Goal: Transaction & Acquisition: Purchase product/service

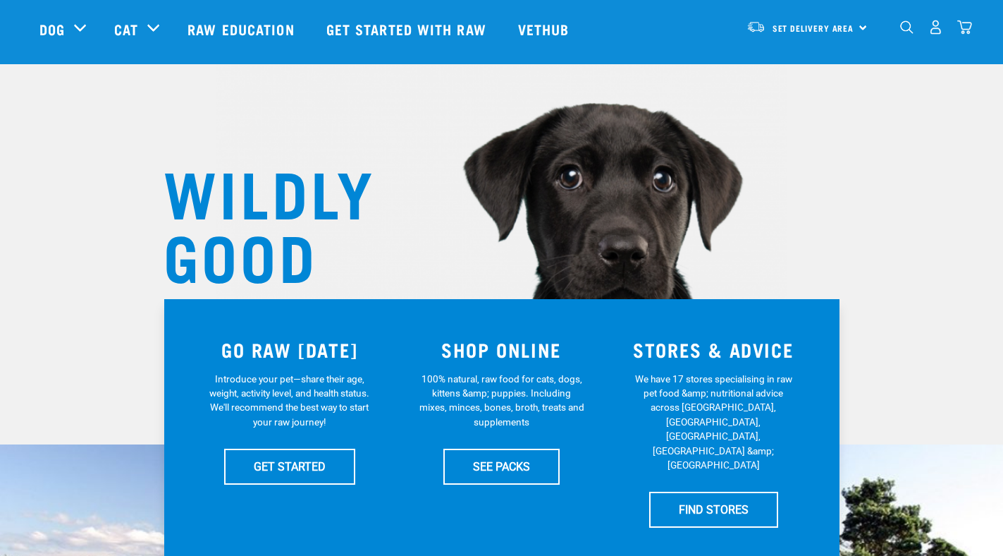
scroll to position [102, 0]
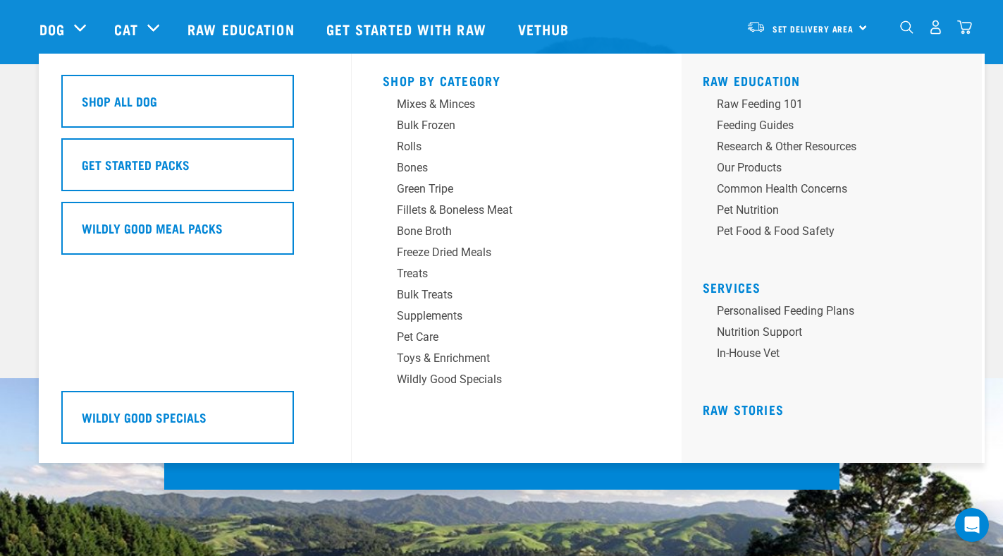
click at [81, 26] on div "Dog" at bounding box center [69, 29] width 61 height 56
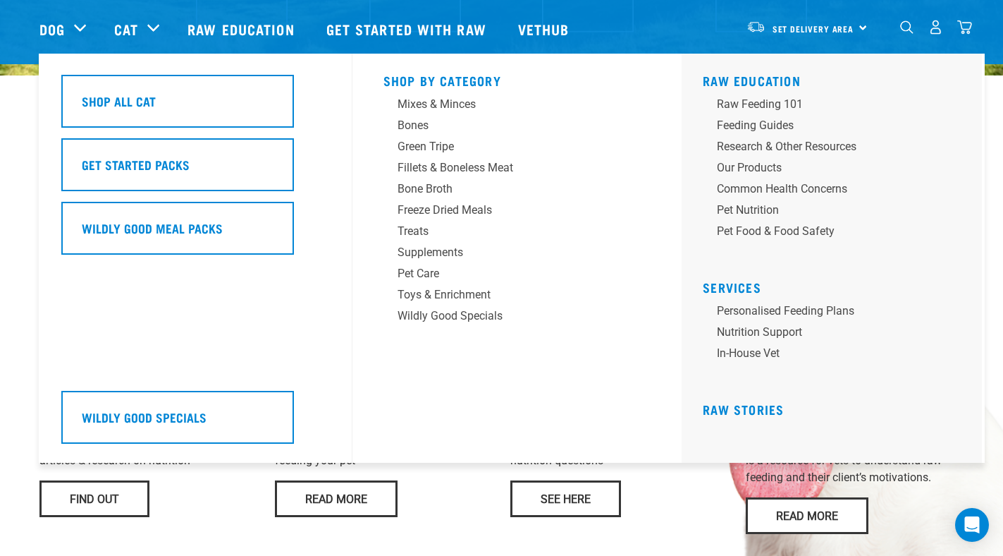
scroll to position [851, 0]
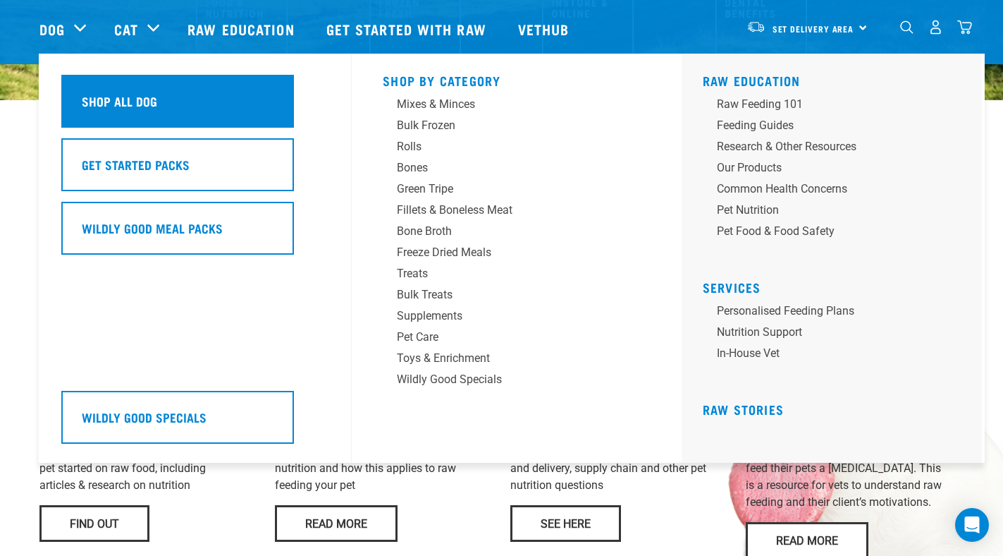
click at [122, 111] on div "Shop All Dog" at bounding box center [177, 101] width 233 height 53
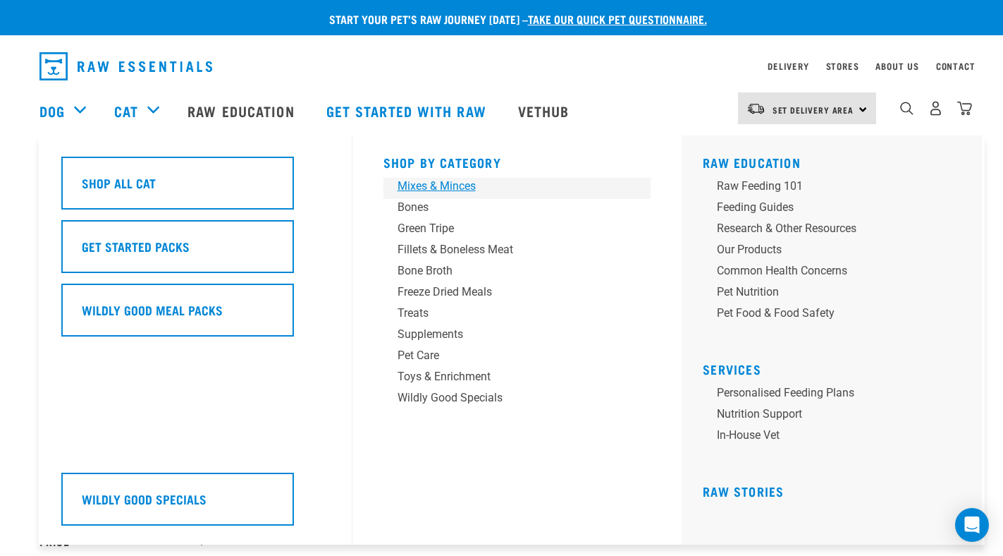
click at [436, 191] on div "Mixes & Minces" at bounding box center [508, 186] width 220 height 17
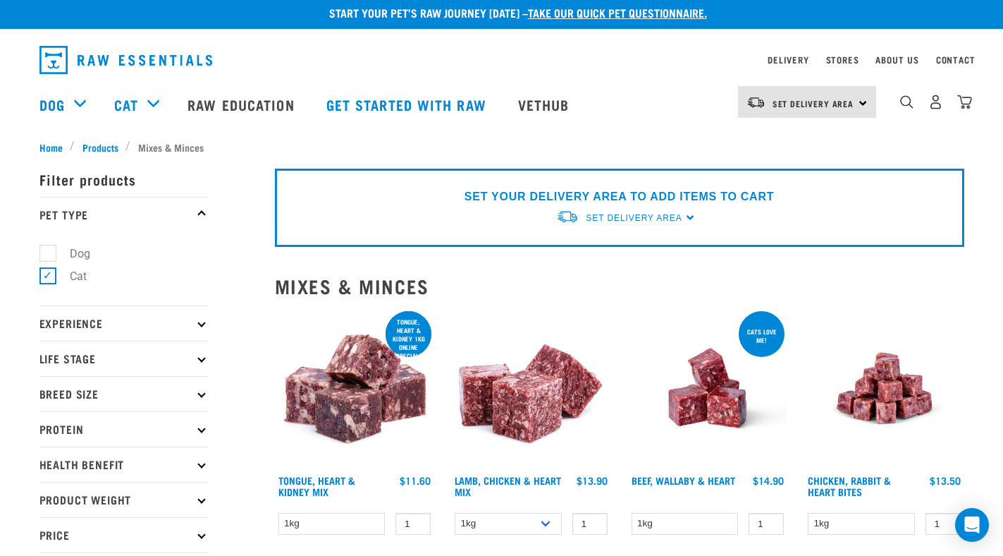
scroll to position [5, 0]
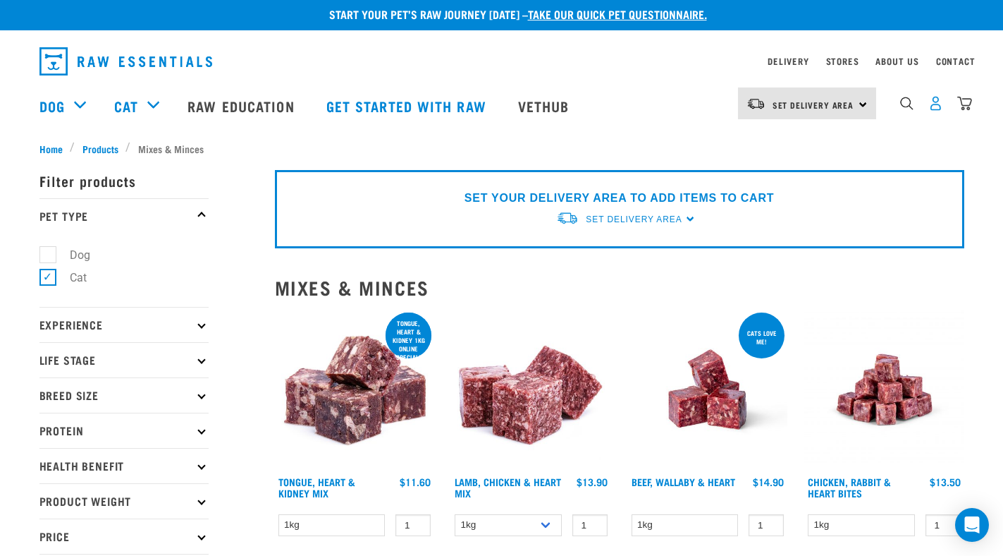
click at [935, 106] on img "dropdown navigation" at bounding box center [935, 103] width 15 height 15
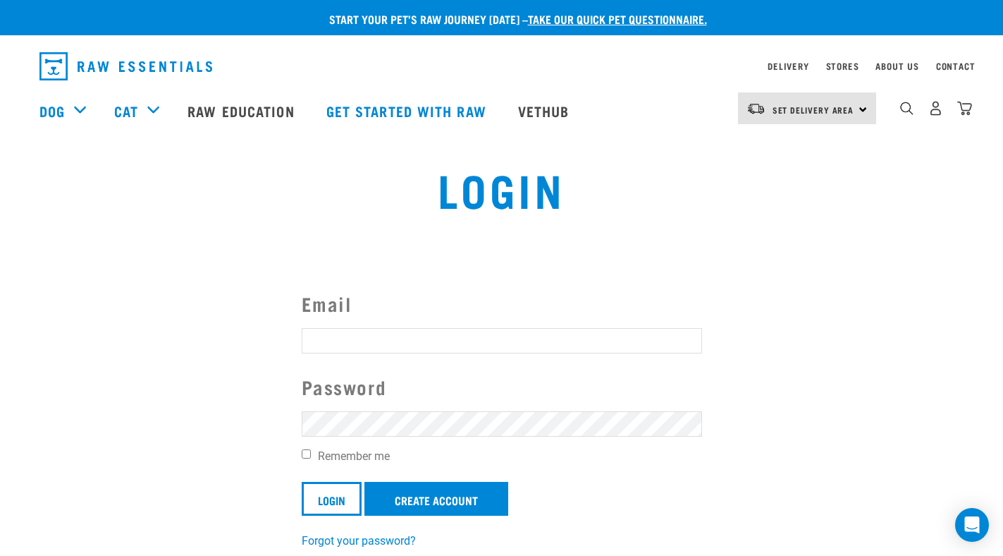
type input "mampara_05@yahoo.co.nz"
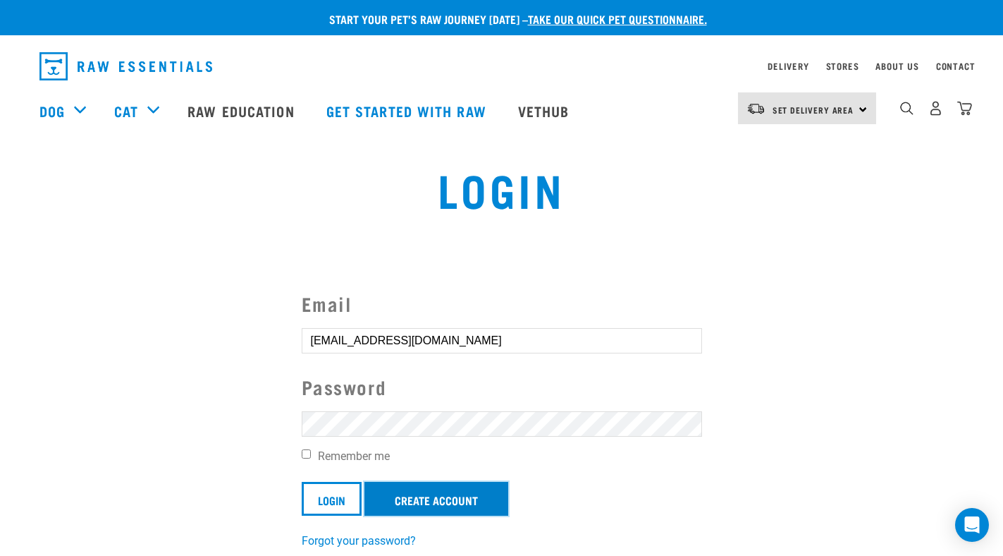
click at [409, 502] on link "Create Account" at bounding box center [436, 498] width 144 height 34
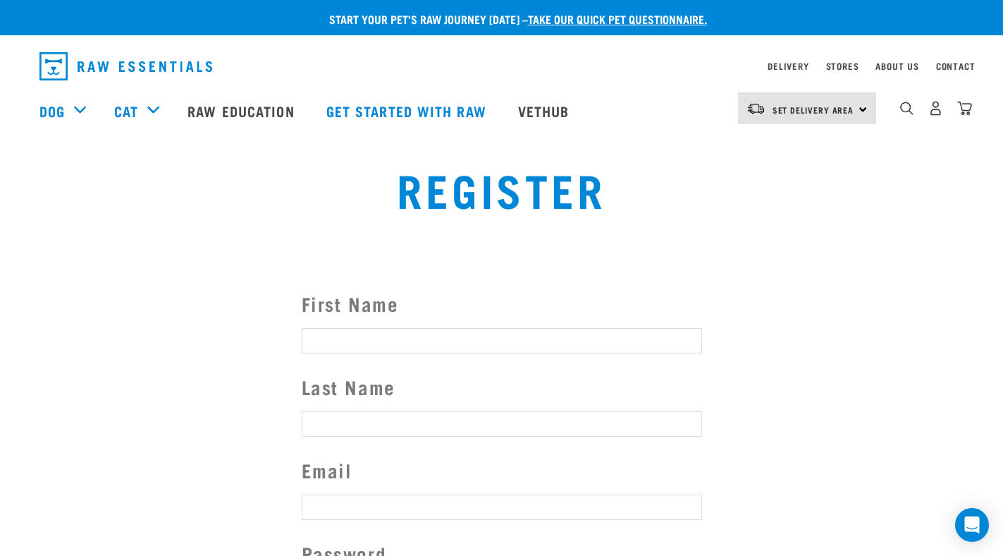
type input "katrina.anne.hunter@gmail.com"
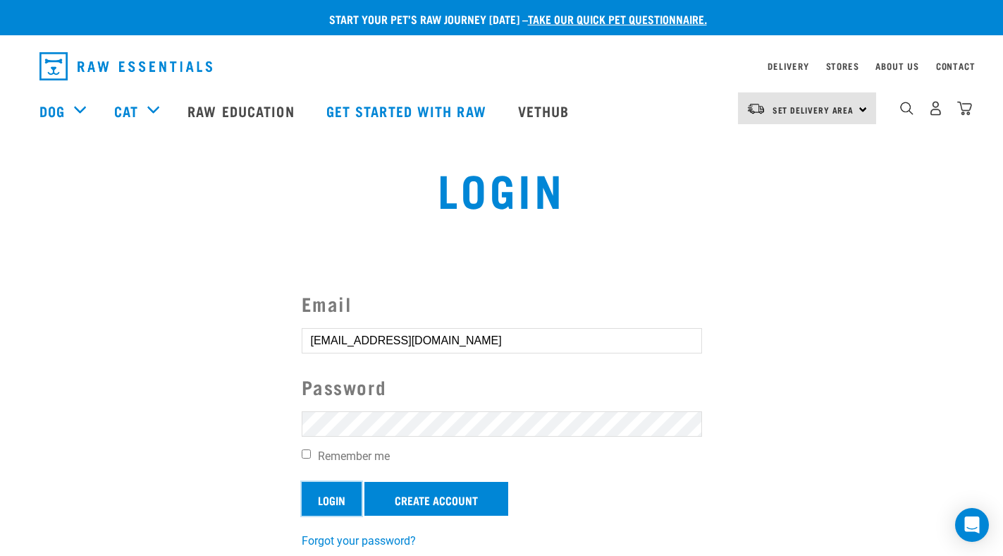
click at [335, 498] on input "Login" at bounding box center [332, 498] width 60 height 34
click at [0, 365] on article "Invalid username or password." at bounding box center [0, 278] width 0 height 556
click at [491, 332] on input "mampara_05@yahoo.co.nz" at bounding box center [502, 340] width 400 height 25
type input "[PERSON_NAME][EMAIL_ADDRESS][PERSON_NAME][PERSON_NAME][DOMAIN_NAME]"
click at [337, 491] on input "Login" at bounding box center [332, 498] width 60 height 34
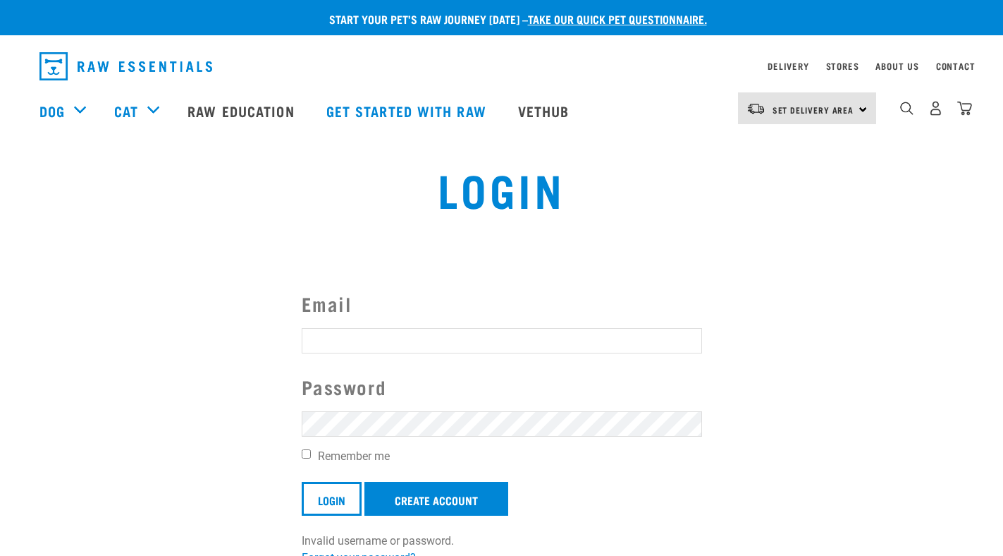
type input "[PERSON_NAME][EMAIL_ADDRESS][PERSON_NAME][PERSON_NAME][DOMAIN_NAME]"
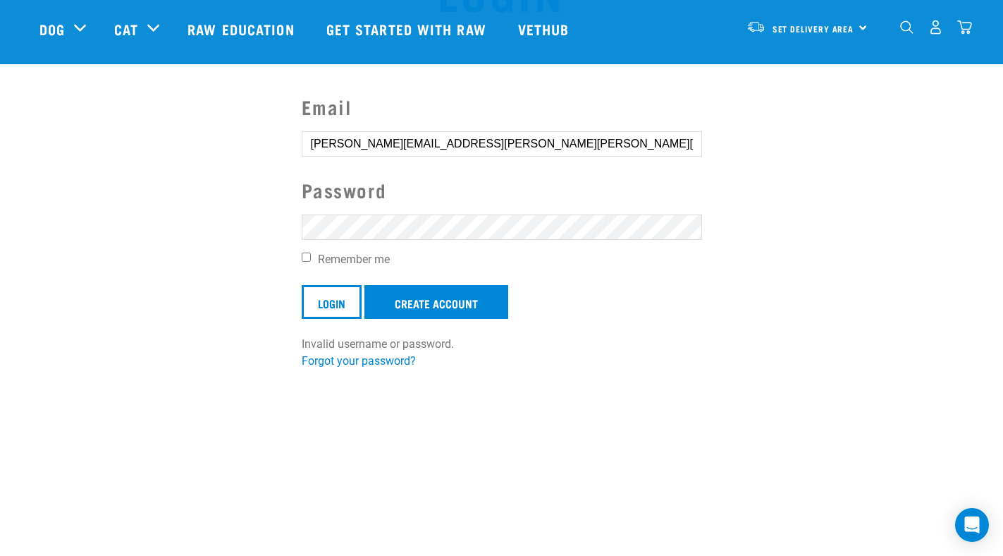
scroll to position [96, 0]
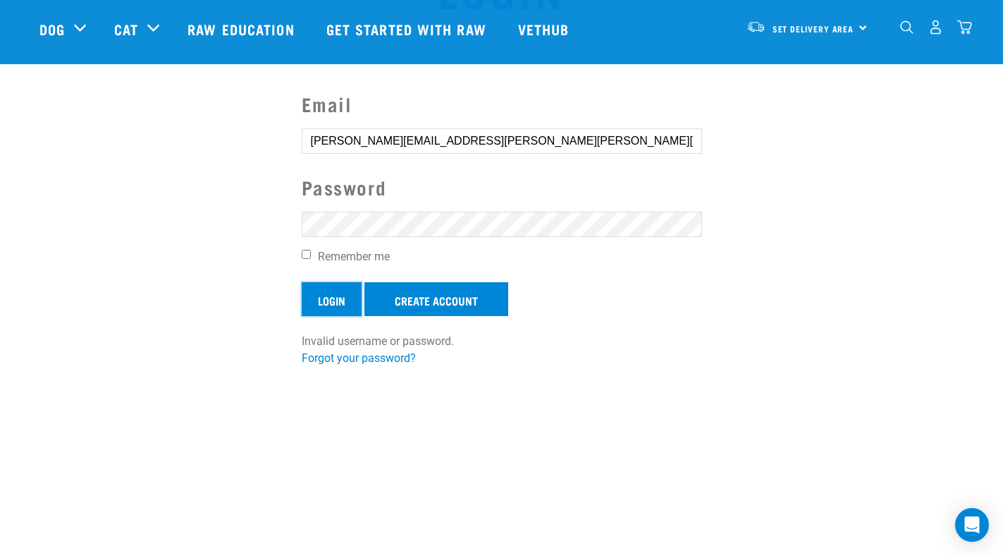
click at [326, 304] on input "Login" at bounding box center [332, 299] width 60 height 34
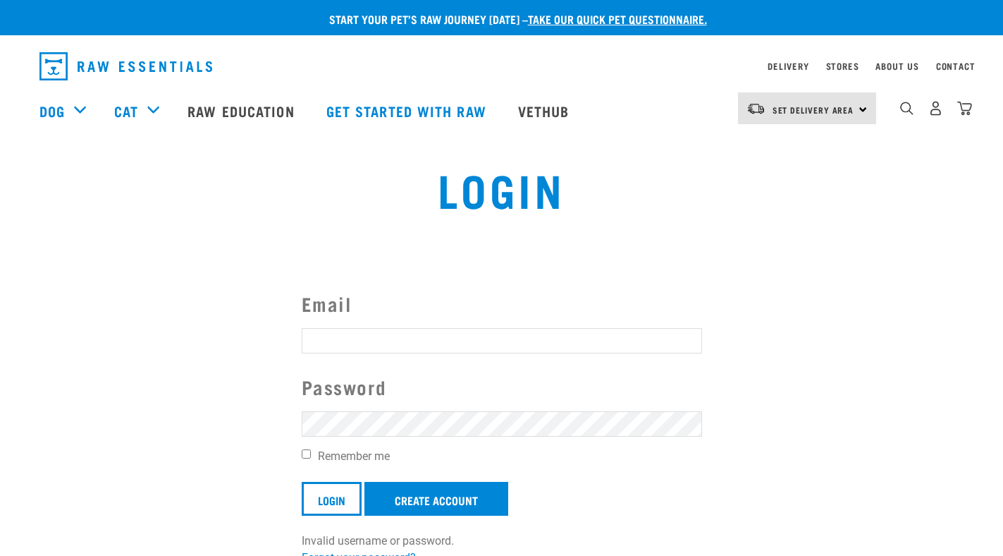
type input "katrina.anne.hunter@gmail.com"
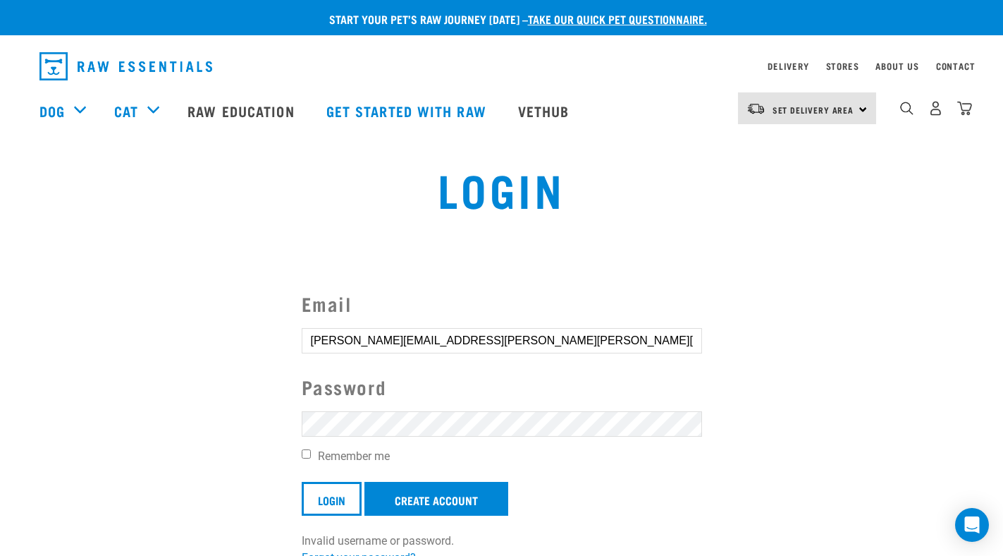
click at [0, 304] on article "Invalid username or password." at bounding box center [0, 278] width 0 height 556
click at [0, 398] on article "Invalid username or password." at bounding box center [0, 278] width 0 height 556
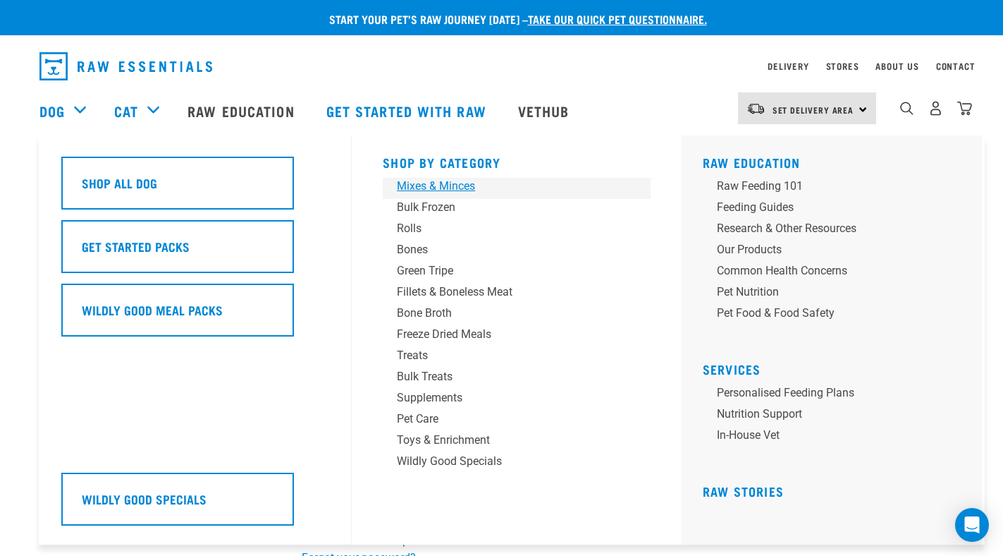
click at [427, 185] on div "Mixes & Minces" at bounding box center [507, 186] width 220 height 17
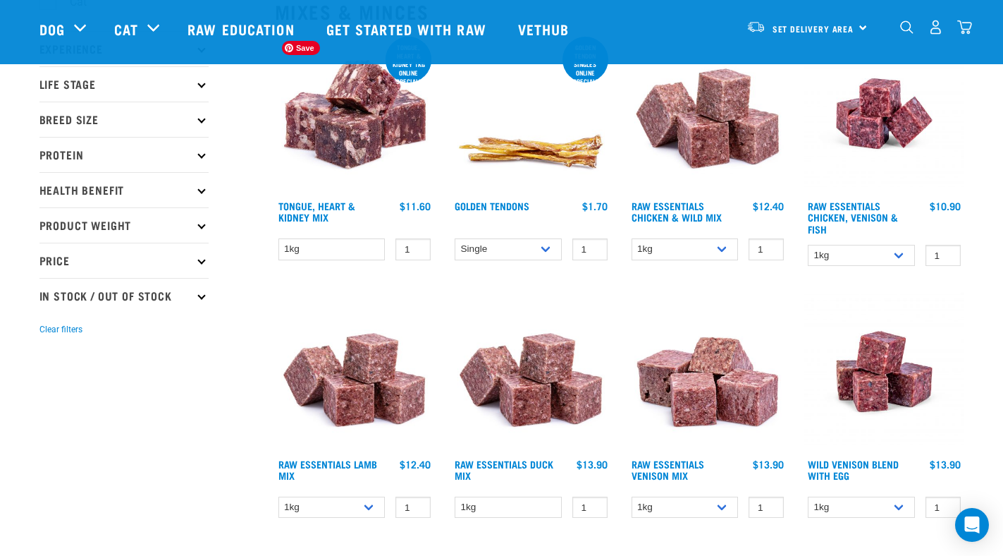
scroll to position [178, 0]
click at [687, 209] on h4 "Raw Essentials Chicken & Wild Mix" at bounding box center [685, 214] width 107 height 28
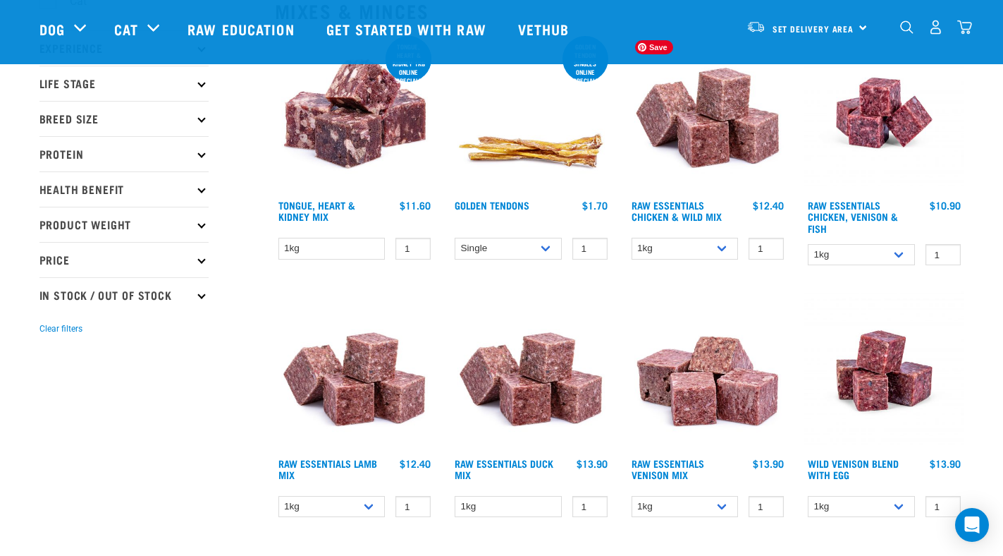
click at [698, 120] on img at bounding box center [708, 113] width 160 height 160
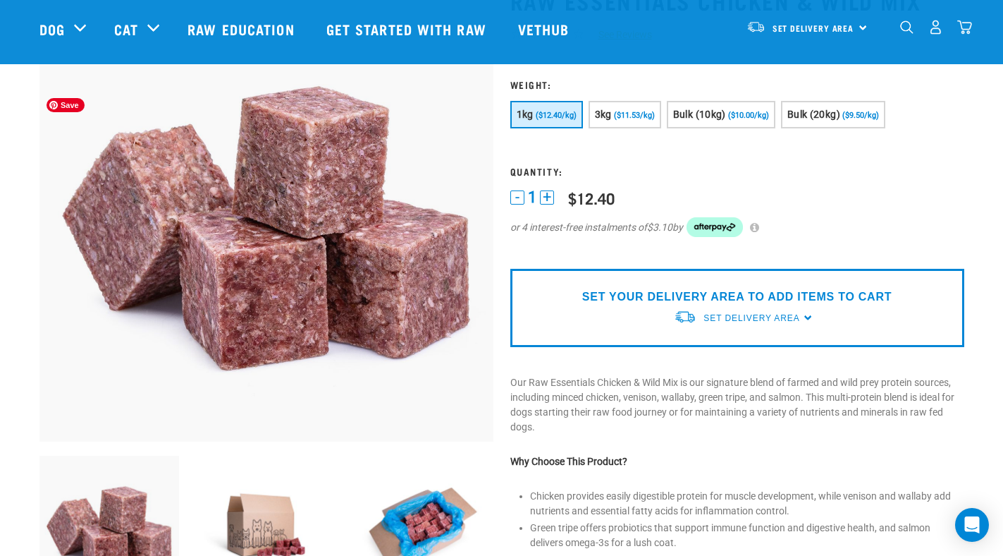
scroll to position [117, 0]
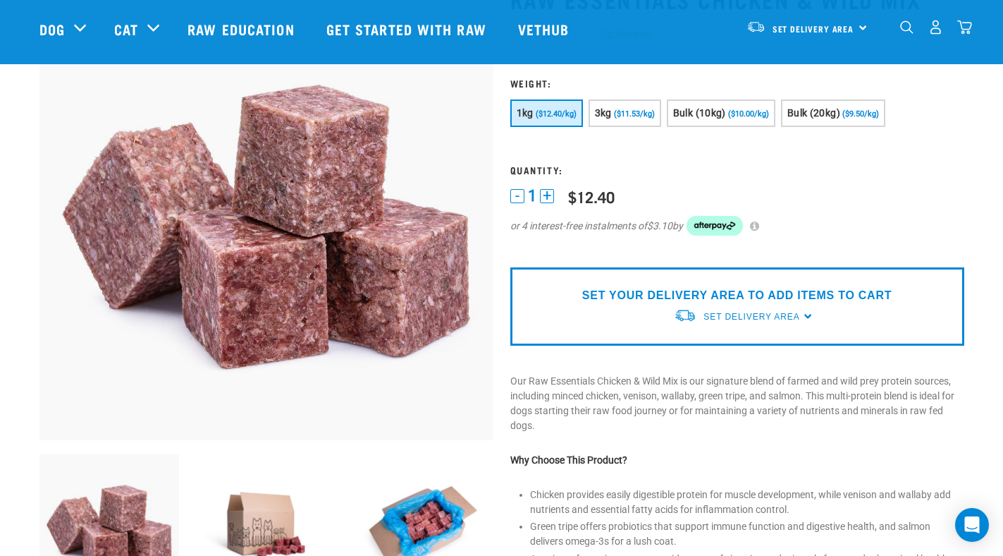
click at [701, 294] on p "SET YOUR DELIVERY AREA TO ADD ITEMS TO CART" at bounding box center [736, 295] width 309 height 17
click at [861, 25] on div "Set Delivery Area North Island South Island" at bounding box center [807, 27] width 138 height 32
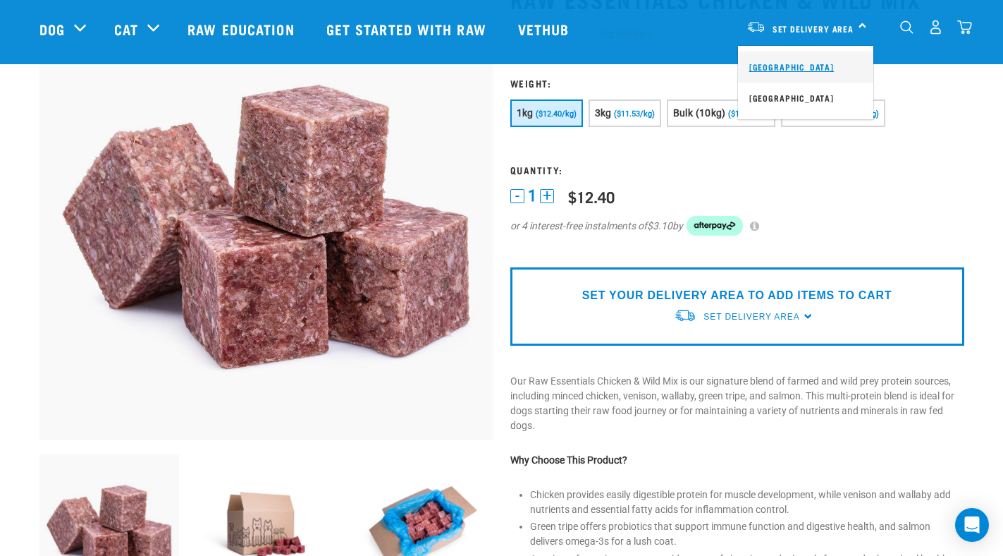
click at [785, 68] on link "[GEOGRAPHIC_DATA]" at bounding box center [805, 66] width 135 height 31
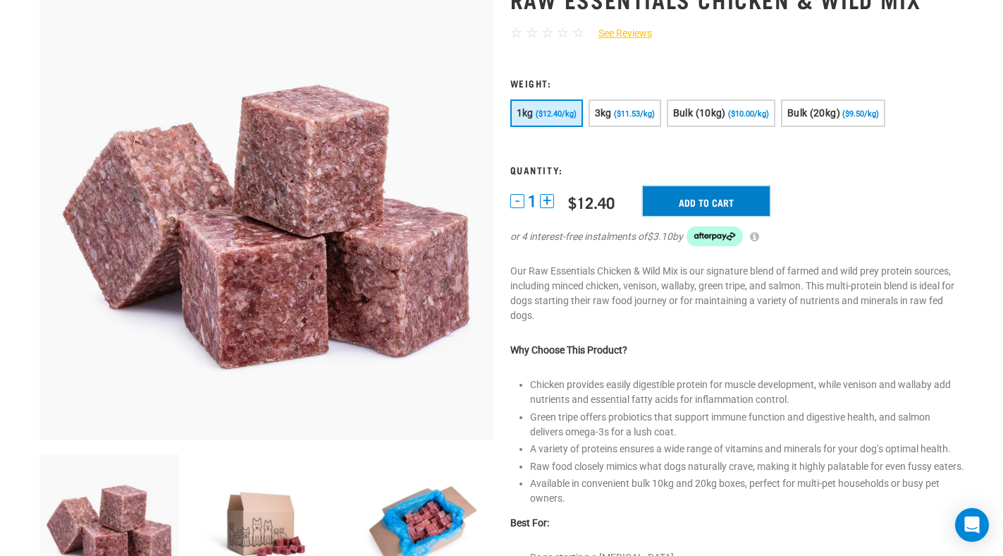
click at [692, 202] on input "Add to cart" at bounding box center [706, 201] width 127 height 30
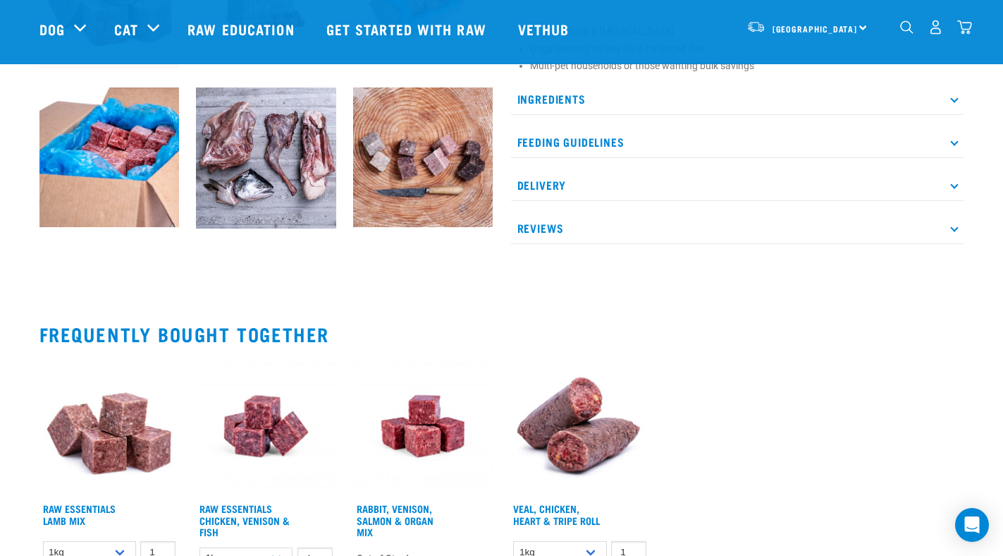
scroll to position [853, 0]
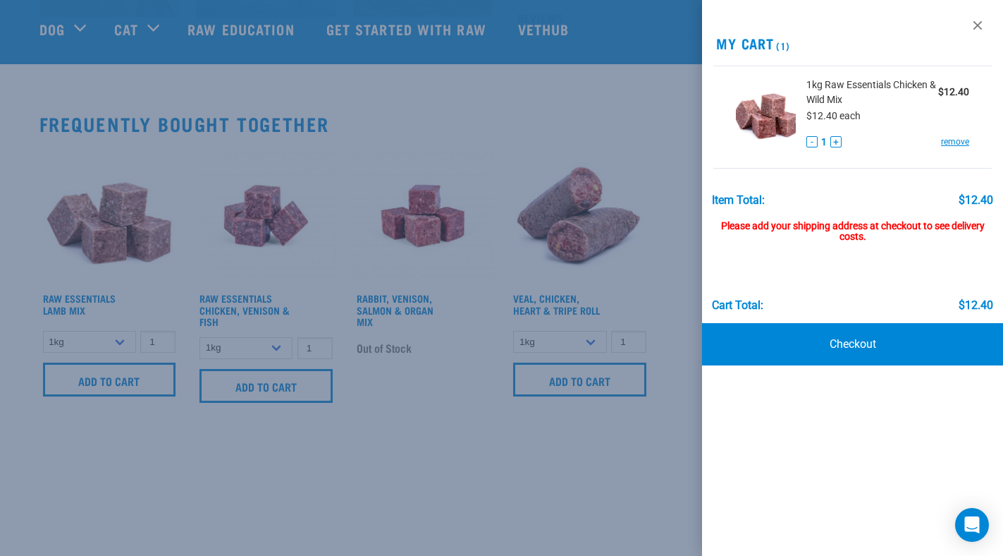
click at [406, 461] on div at bounding box center [501, 278] width 1003 height 556
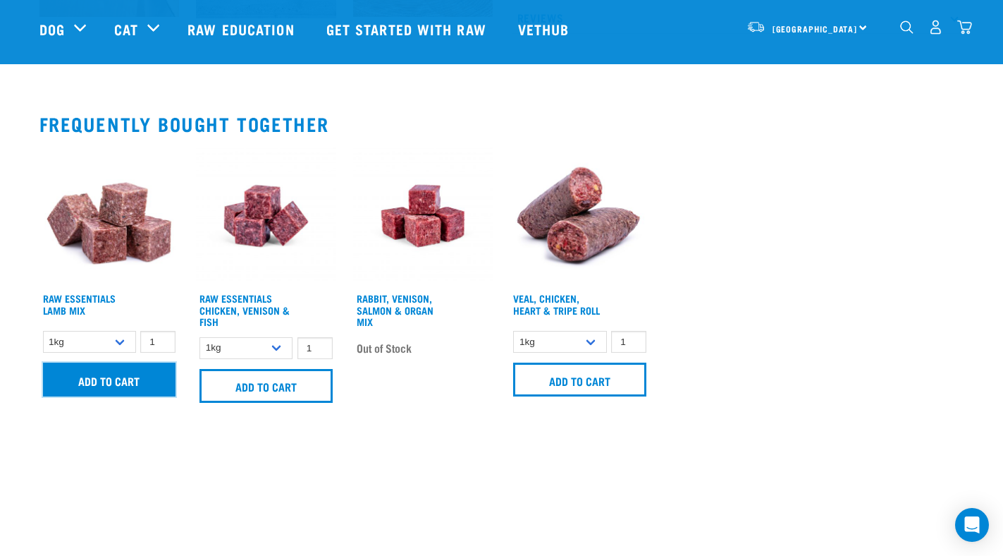
click at [117, 396] on input "Add to cart" at bounding box center [109, 379] width 133 height 34
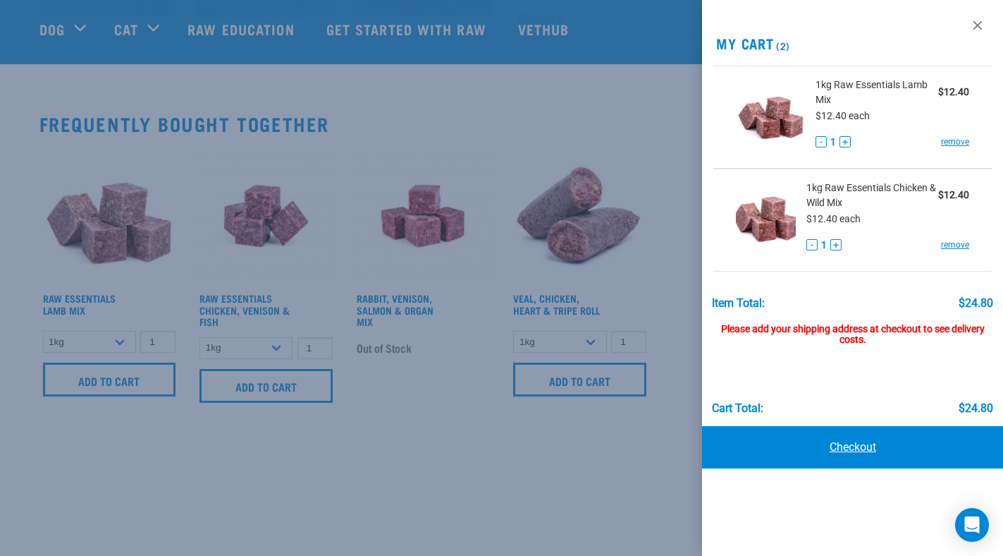
click at [830, 443] on link "Checkout" at bounding box center [852, 447] width 301 height 42
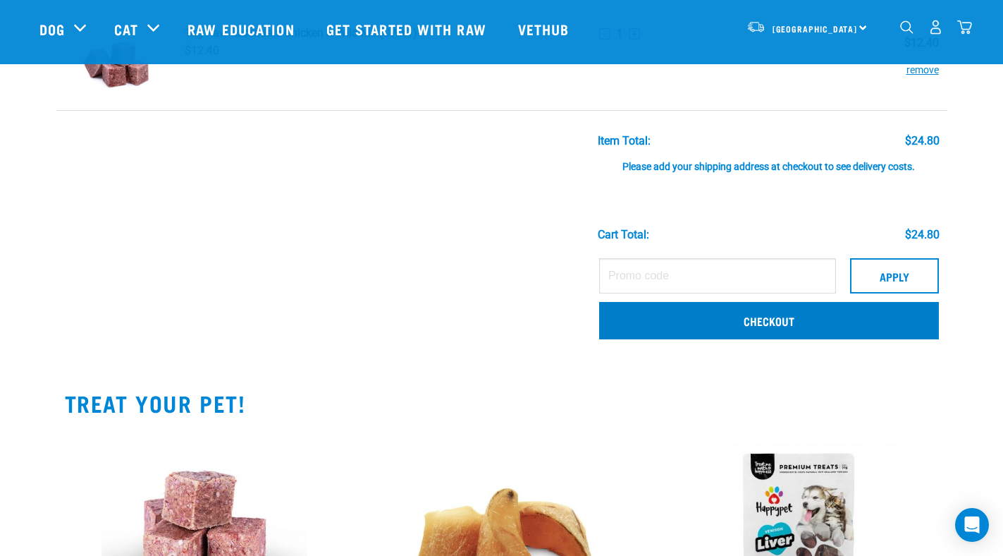
scroll to position [201, 0]
click at [701, 324] on link "Checkout" at bounding box center [769, 320] width 340 height 37
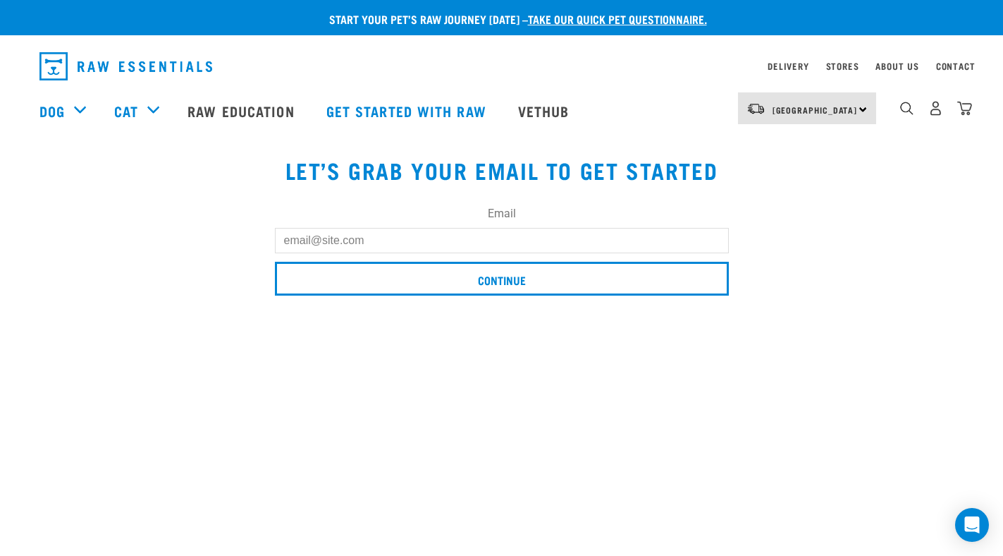
click at [476, 240] on input "Email" at bounding box center [502, 240] width 454 height 25
type input "[PERSON_NAME][EMAIL_ADDRESS][PERSON_NAME][PERSON_NAME][DOMAIN_NAME]"
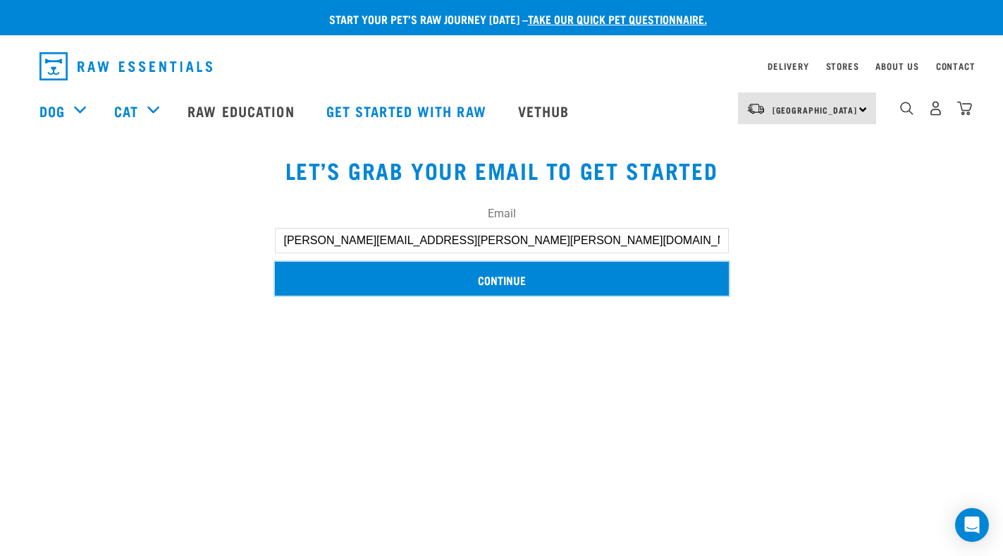
click at [450, 277] on input "Continue" at bounding box center [502, 279] width 454 height 34
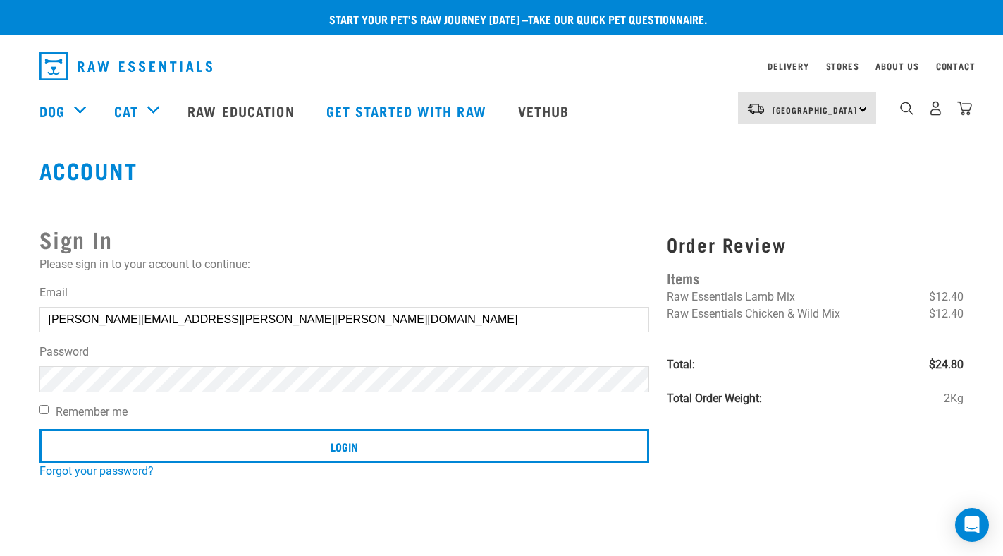
type input "[PERSON_NAME][EMAIL_ADDRESS][PERSON_NAME][PERSON_NAME][DOMAIN_NAME]"
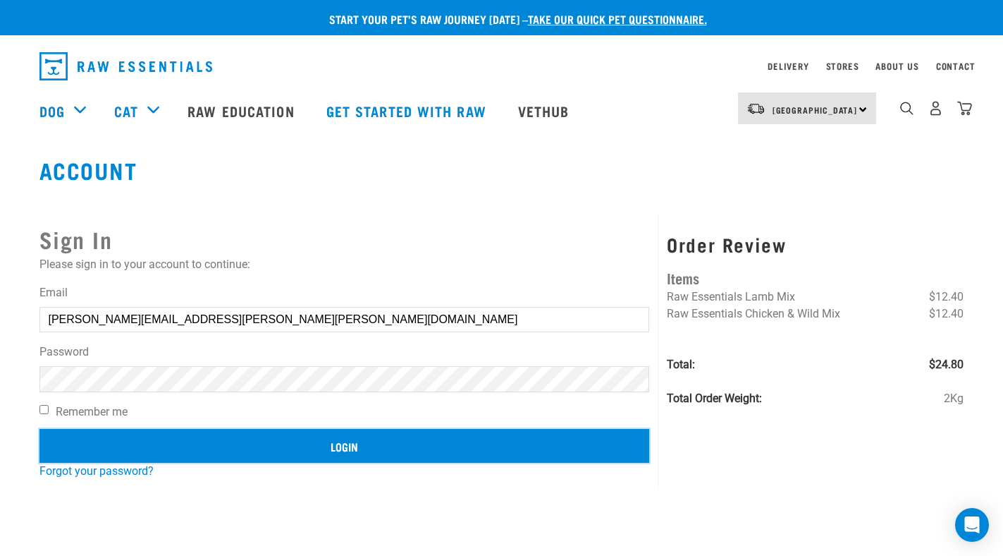
click at [251, 447] on input "Login" at bounding box center [344, 446] width 610 height 34
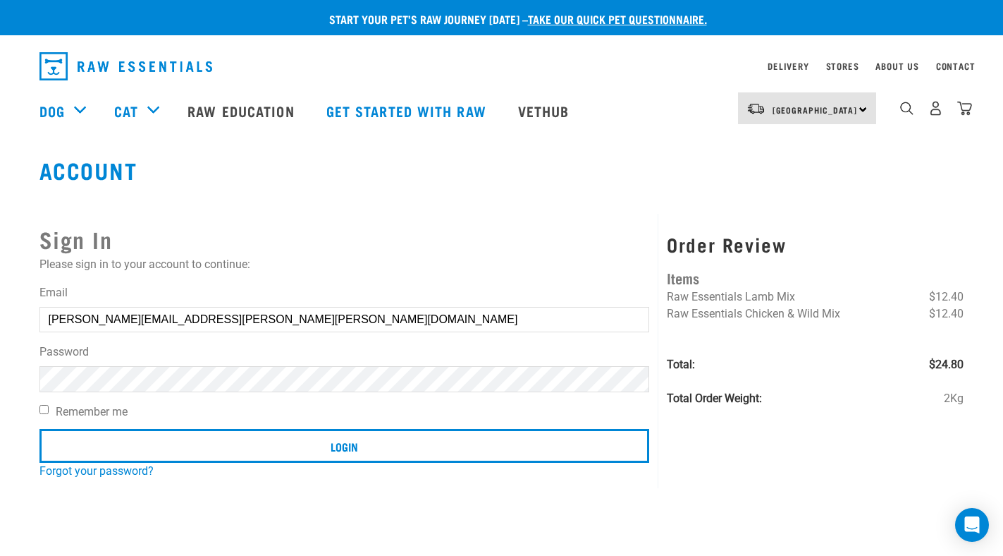
type input "[PERSON_NAME][EMAIL_ADDRESS][PERSON_NAME][PERSON_NAME][DOMAIN_NAME]"
click at [32, 251] on button "delete" at bounding box center [25, 244] width 14 height 14
click at [49, 474] on link "Forgot your password?" at bounding box center [96, 470] width 114 height 13
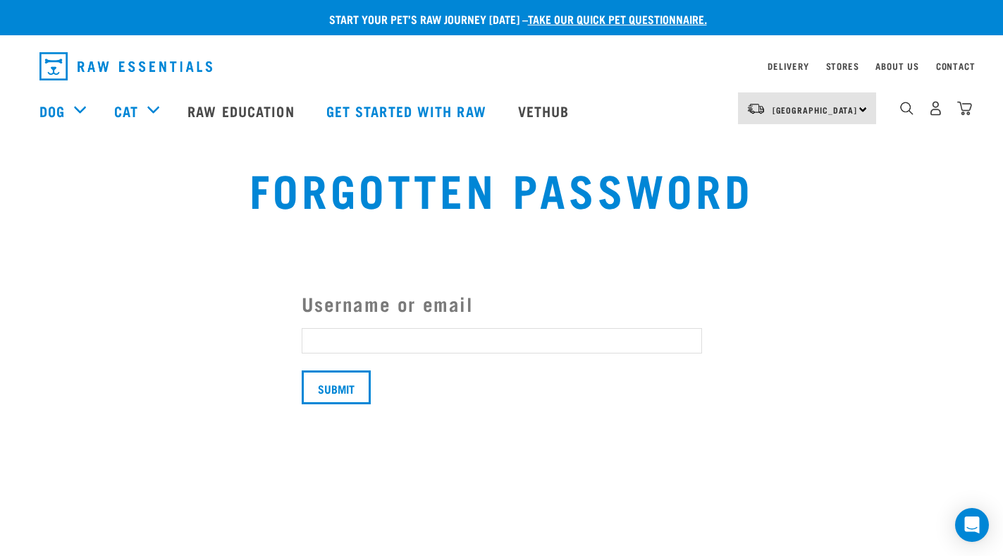
type input "[PERSON_NAME][EMAIL_ADDRESS][PERSON_NAME][PERSON_NAME][DOMAIN_NAME]"
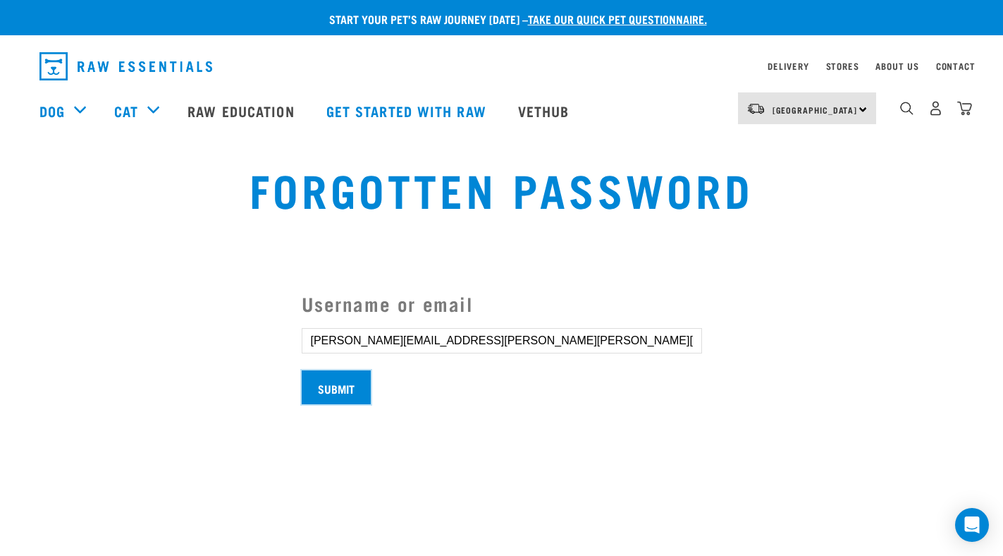
click at [329, 386] on input "Submit" at bounding box center [336, 387] width 69 height 34
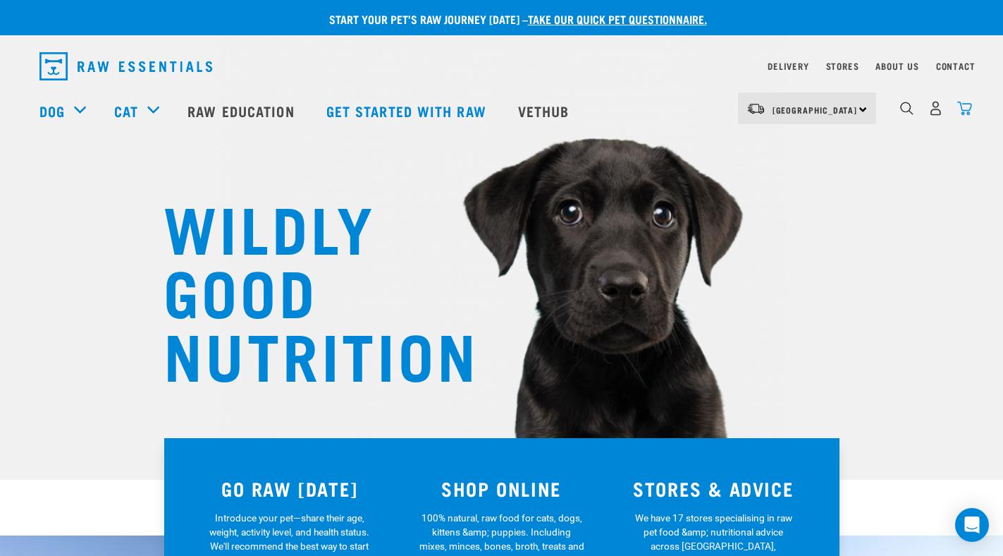
click at [968, 109] on img "dropdown navigation" at bounding box center [964, 108] width 15 height 15
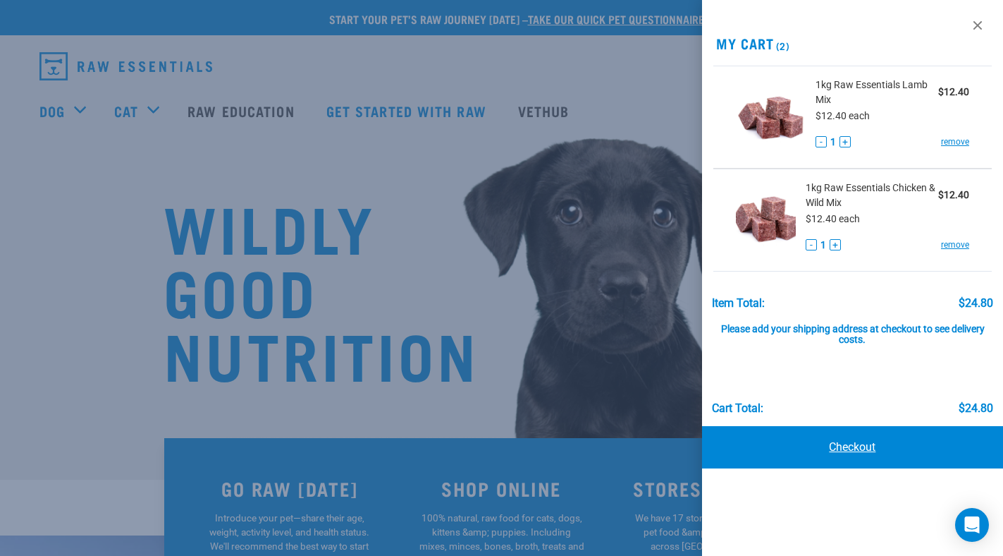
click at [873, 453] on link "Checkout" at bounding box center [852, 447] width 301 height 42
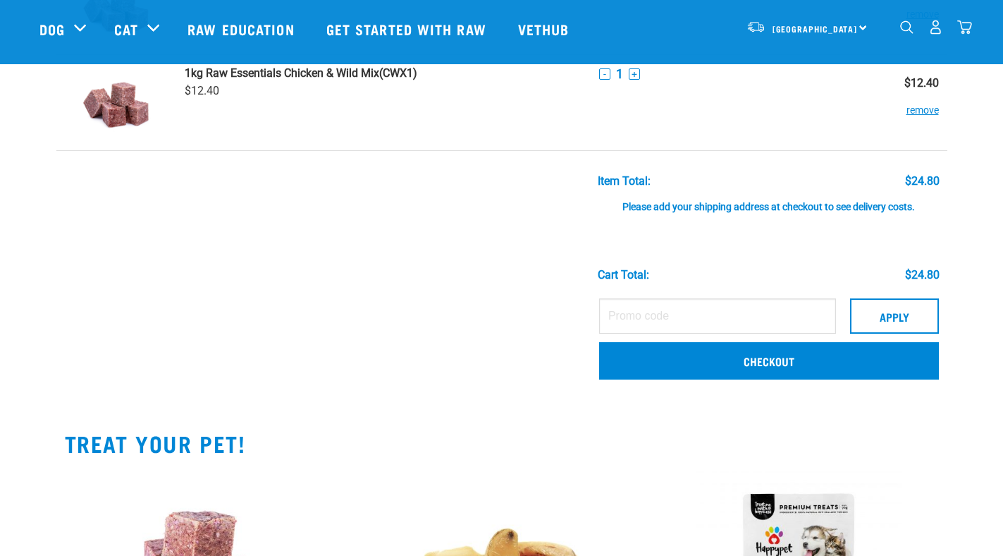
scroll to position [159, 0]
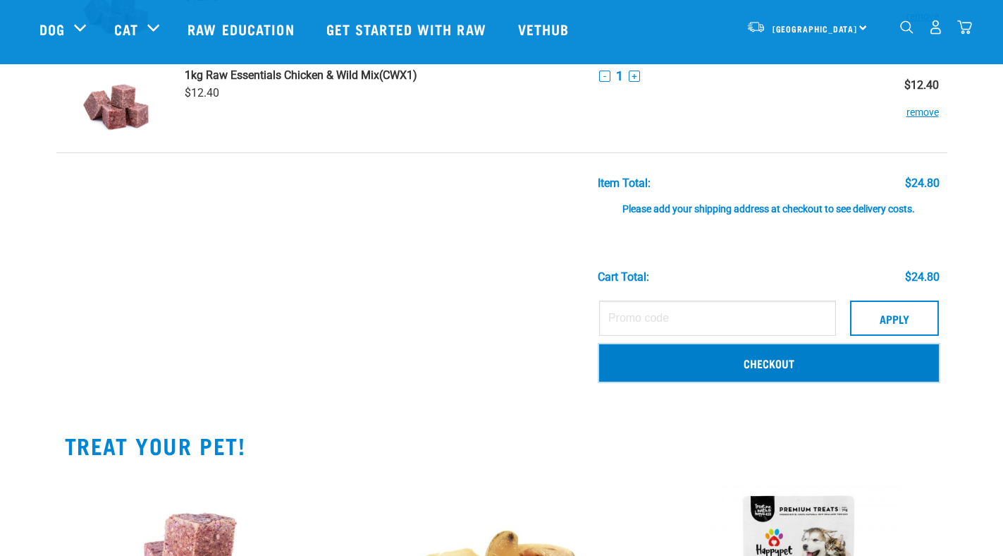
click at [761, 362] on link "Checkout" at bounding box center [769, 362] width 340 height 37
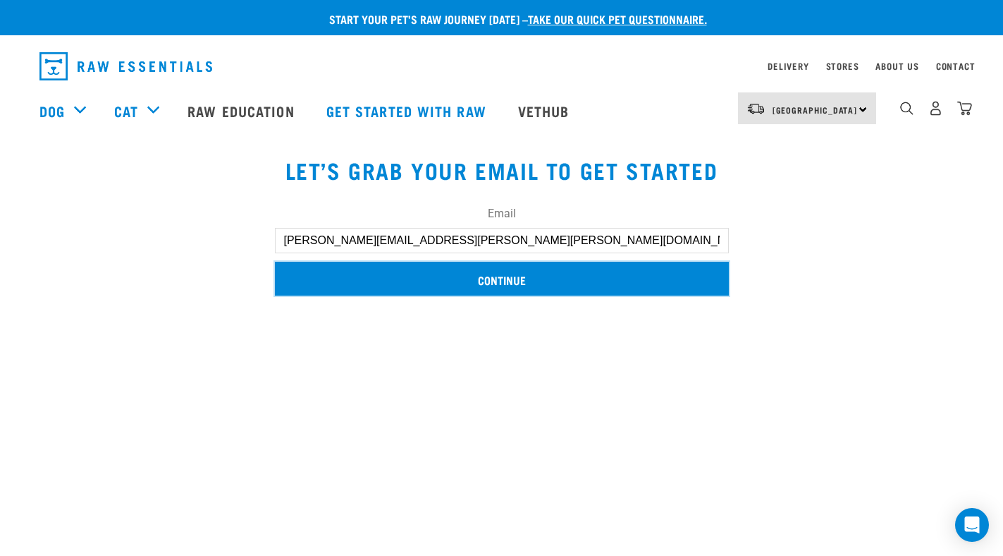
click at [497, 285] on input "Continue" at bounding box center [502, 279] width 454 height 34
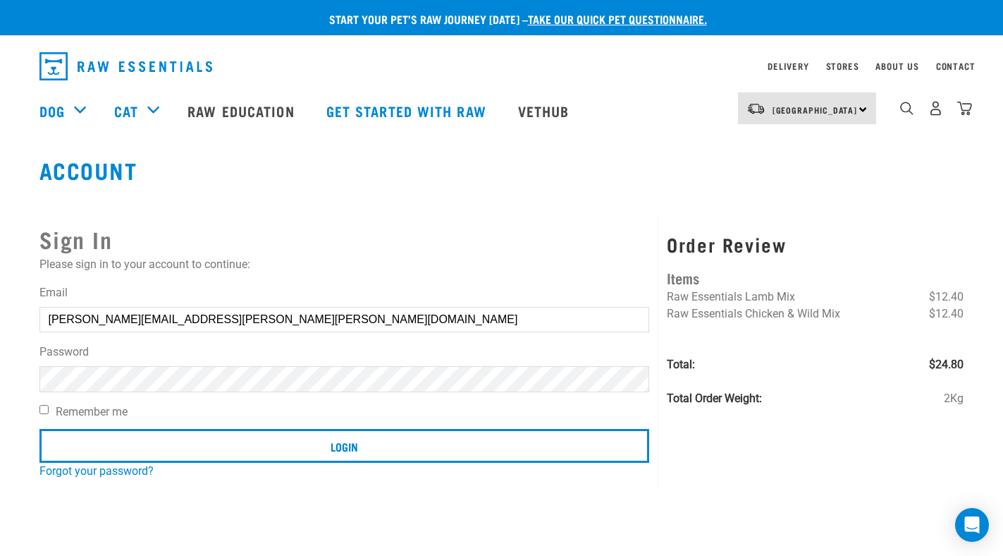
type input "katrina.anne.hunter@gmail.com"
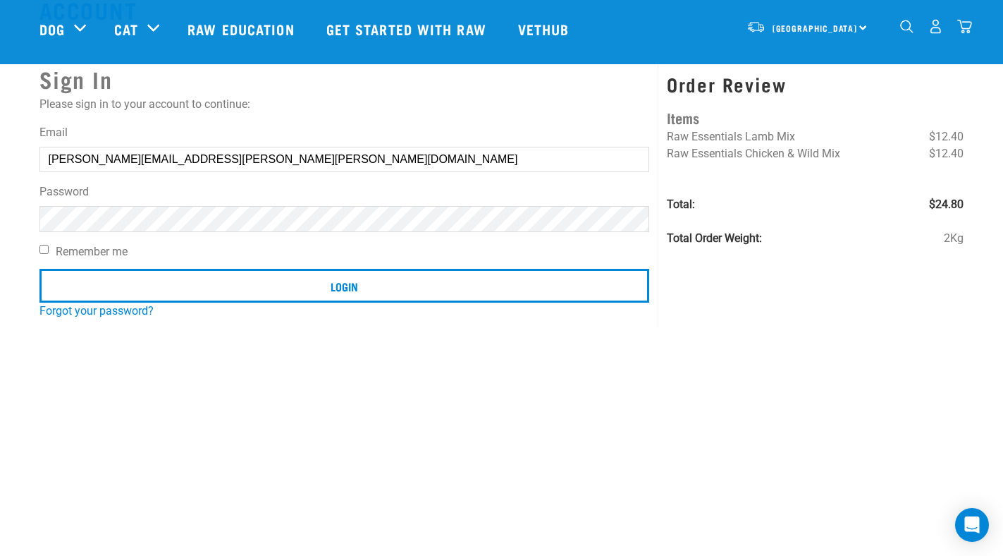
scroll to position [75, 0]
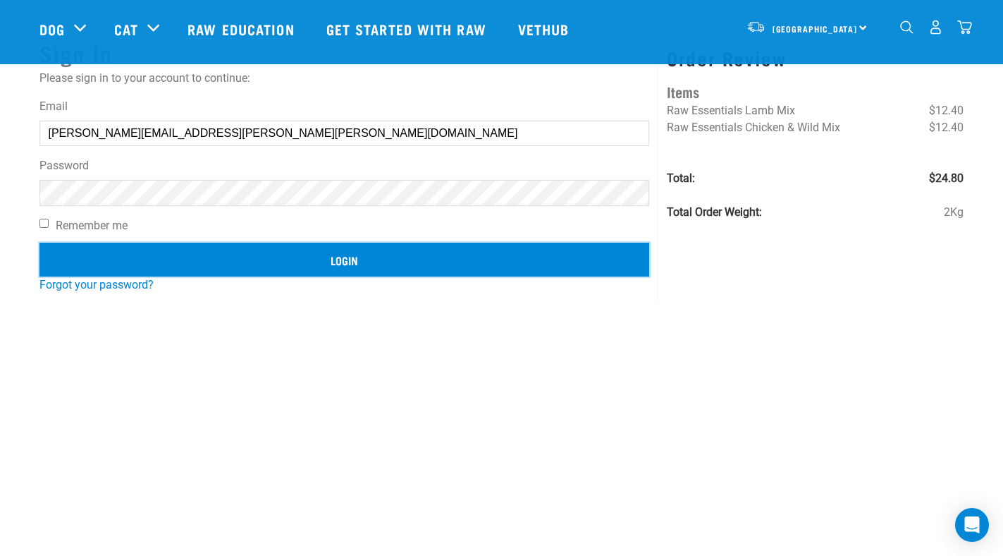
click at [124, 253] on input "Login" at bounding box center [344, 260] width 610 height 34
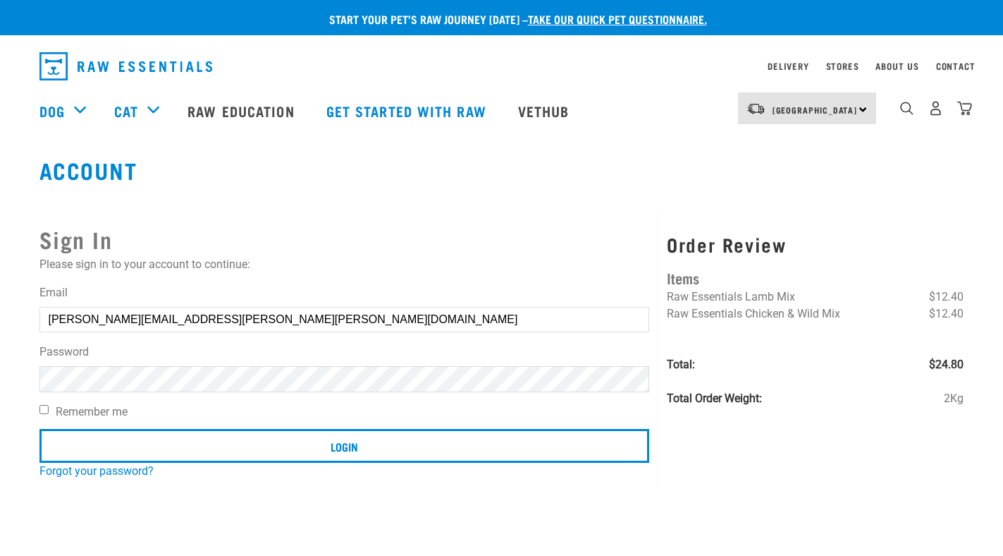
type input "[PERSON_NAME][EMAIL_ADDRESS][PERSON_NAME][PERSON_NAME][DOMAIN_NAME]"
click at [32, 251] on button "delete" at bounding box center [25, 244] width 14 height 14
click at [61, 472] on link "Forgot your password?" at bounding box center [96, 470] width 114 height 13
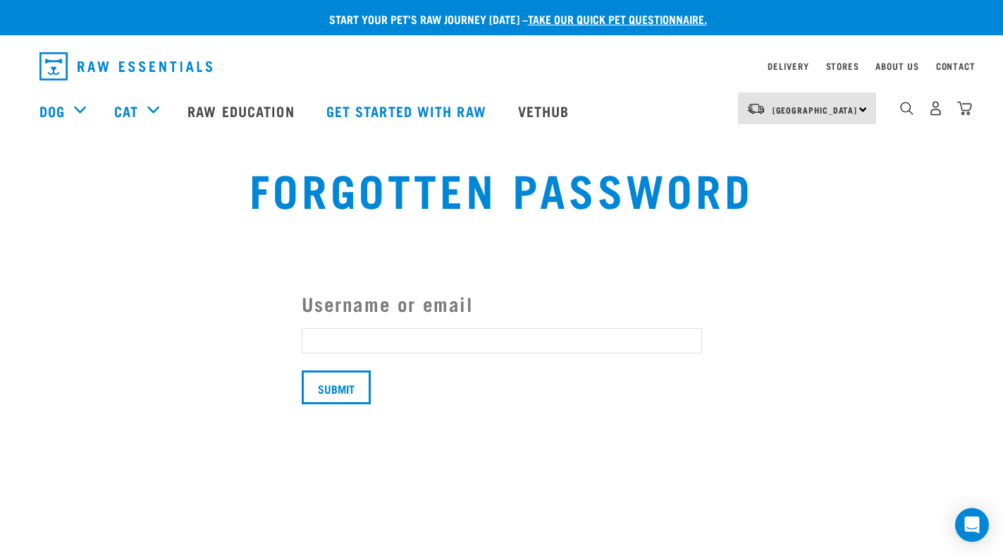
type input "[PERSON_NAME][EMAIL_ADDRESS][PERSON_NAME][PERSON_NAME][DOMAIN_NAME]"
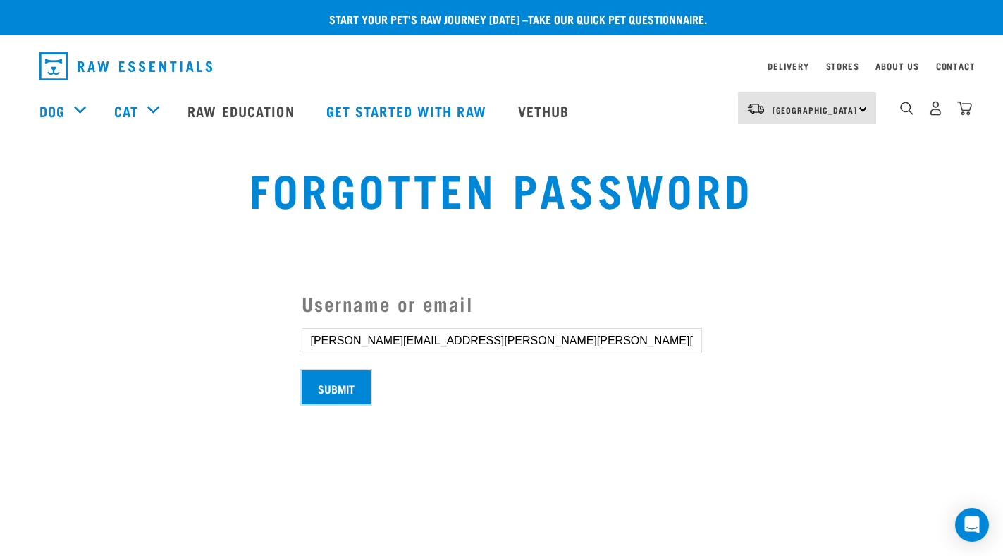
click at [344, 381] on input "Submit" at bounding box center [336, 387] width 69 height 34
